Goal: Find contact information

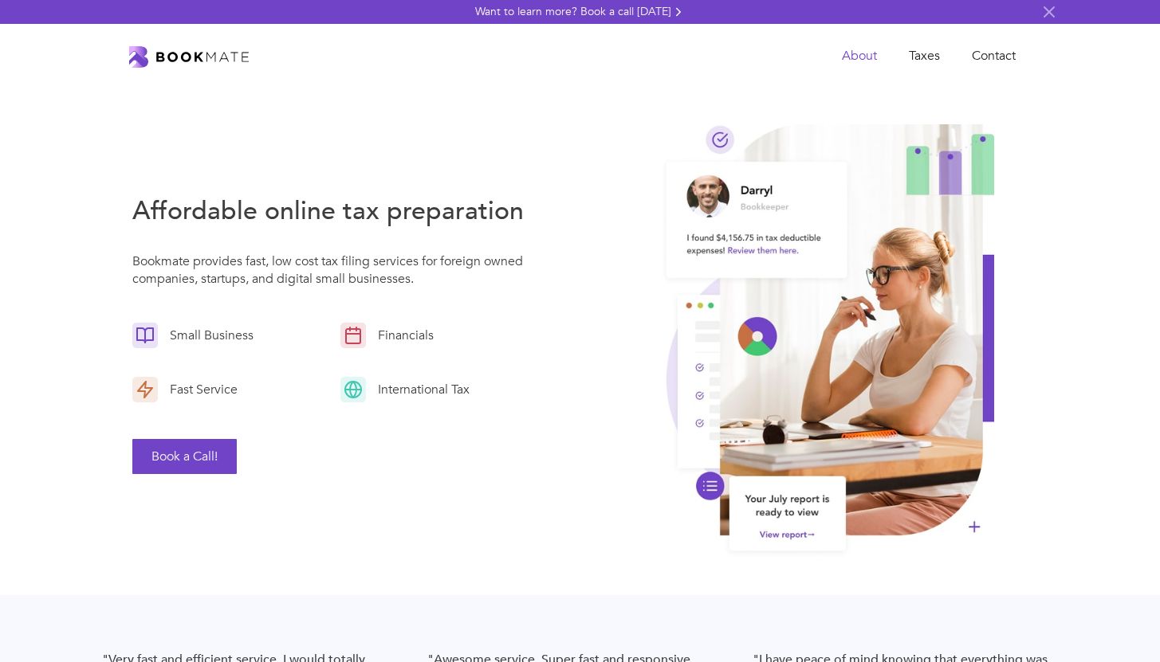
click at [847, 56] on link "About" at bounding box center [859, 56] width 67 height 33
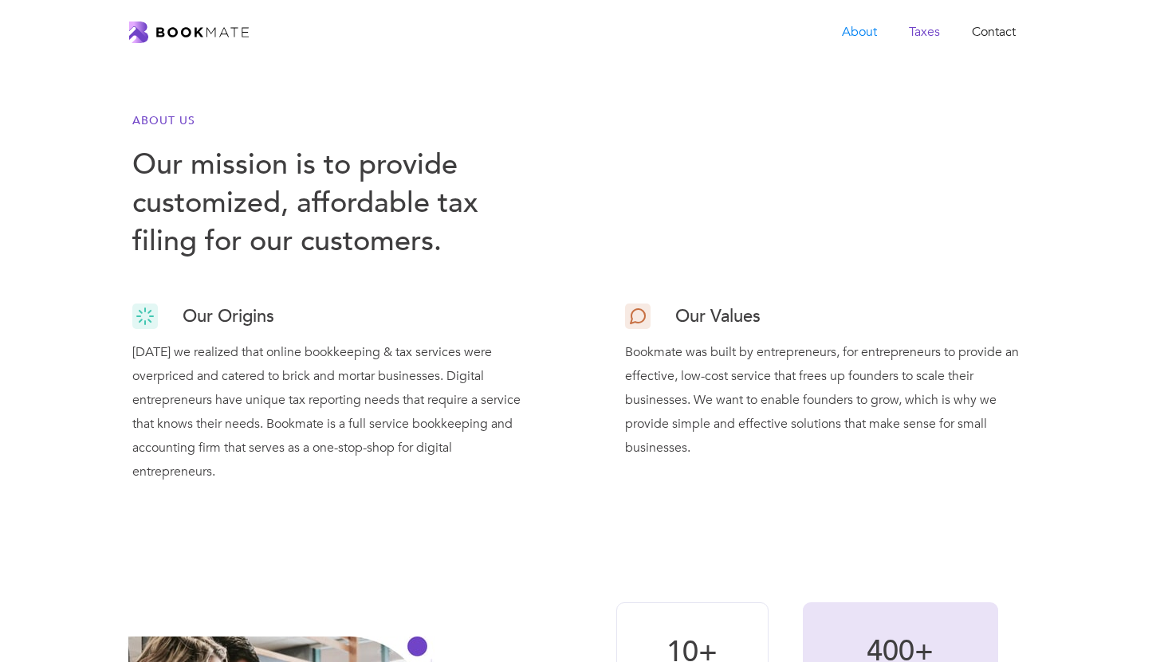
click at [929, 36] on link "Taxes" at bounding box center [924, 32] width 63 height 33
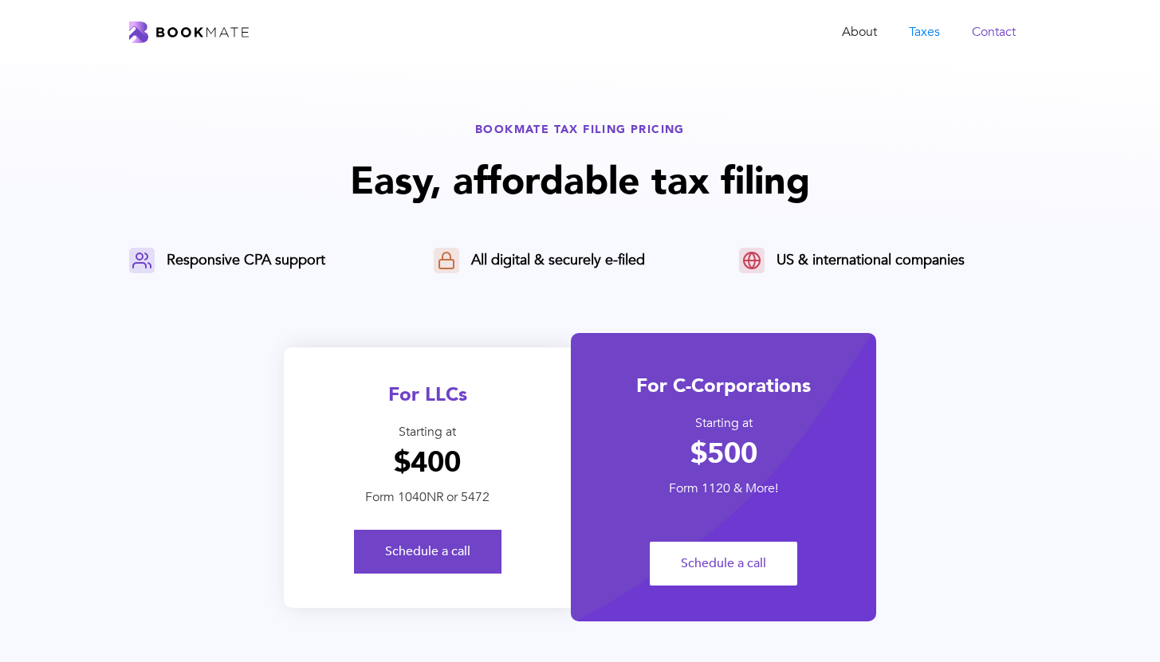
click at [984, 30] on link "Contact" at bounding box center [994, 32] width 76 height 33
